Goal: Task Accomplishment & Management: Manage account settings

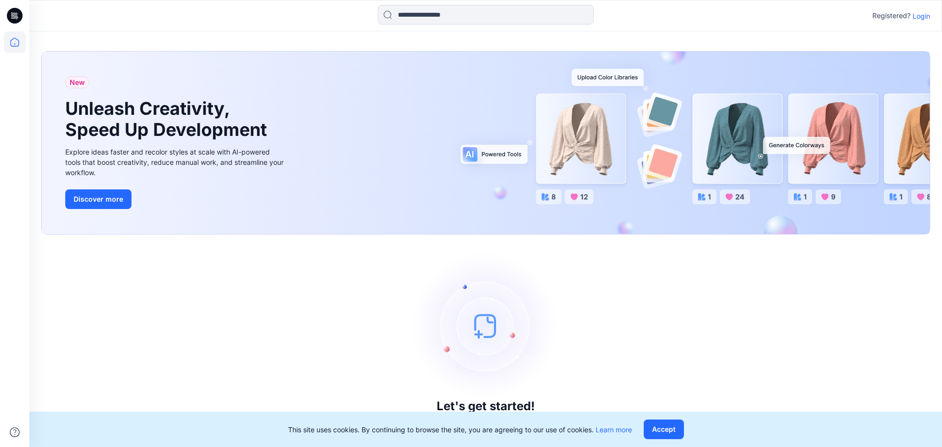
click at [920, 20] on p "Login" at bounding box center [922, 16] width 18 height 10
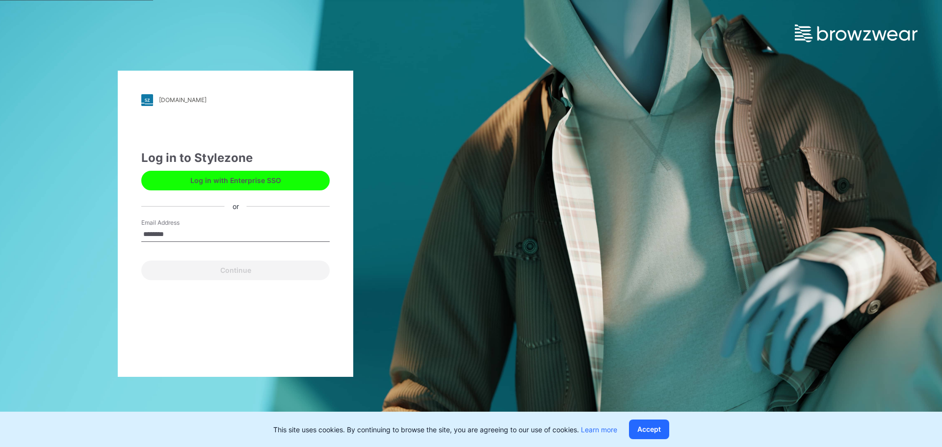
type input "**********"
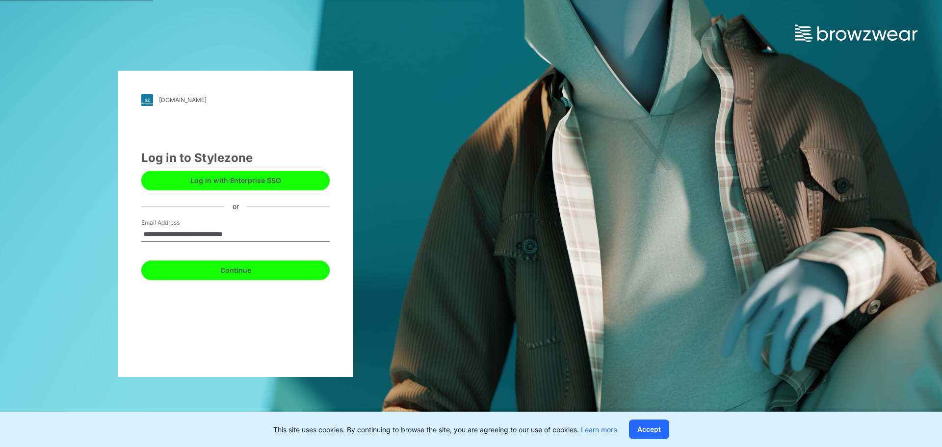
click at [254, 268] on button "Continue" at bounding box center [235, 271] width 188 height 20
